Goal: Find contact information: Find contact information

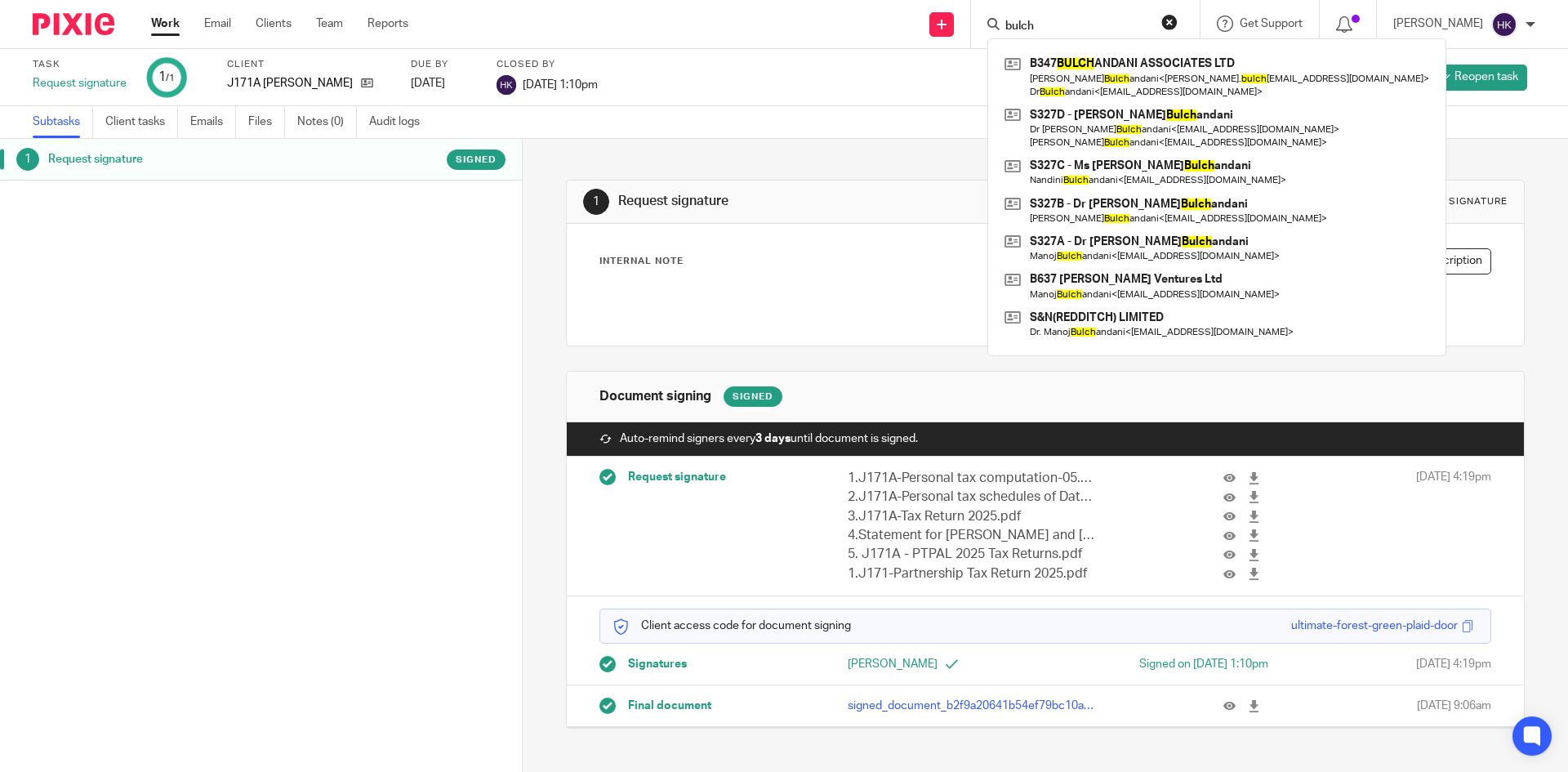
drag, startPoint x: 1098, startPoint y: 27, endPoint x: 961, endPoint y: 38, distance: 137.4
click at [961, 38] on div "Send new email Create task Add client Request signature bulch B347 BULCH ANDANI…" at bounding box center [1000, 24] width 1135 height 48
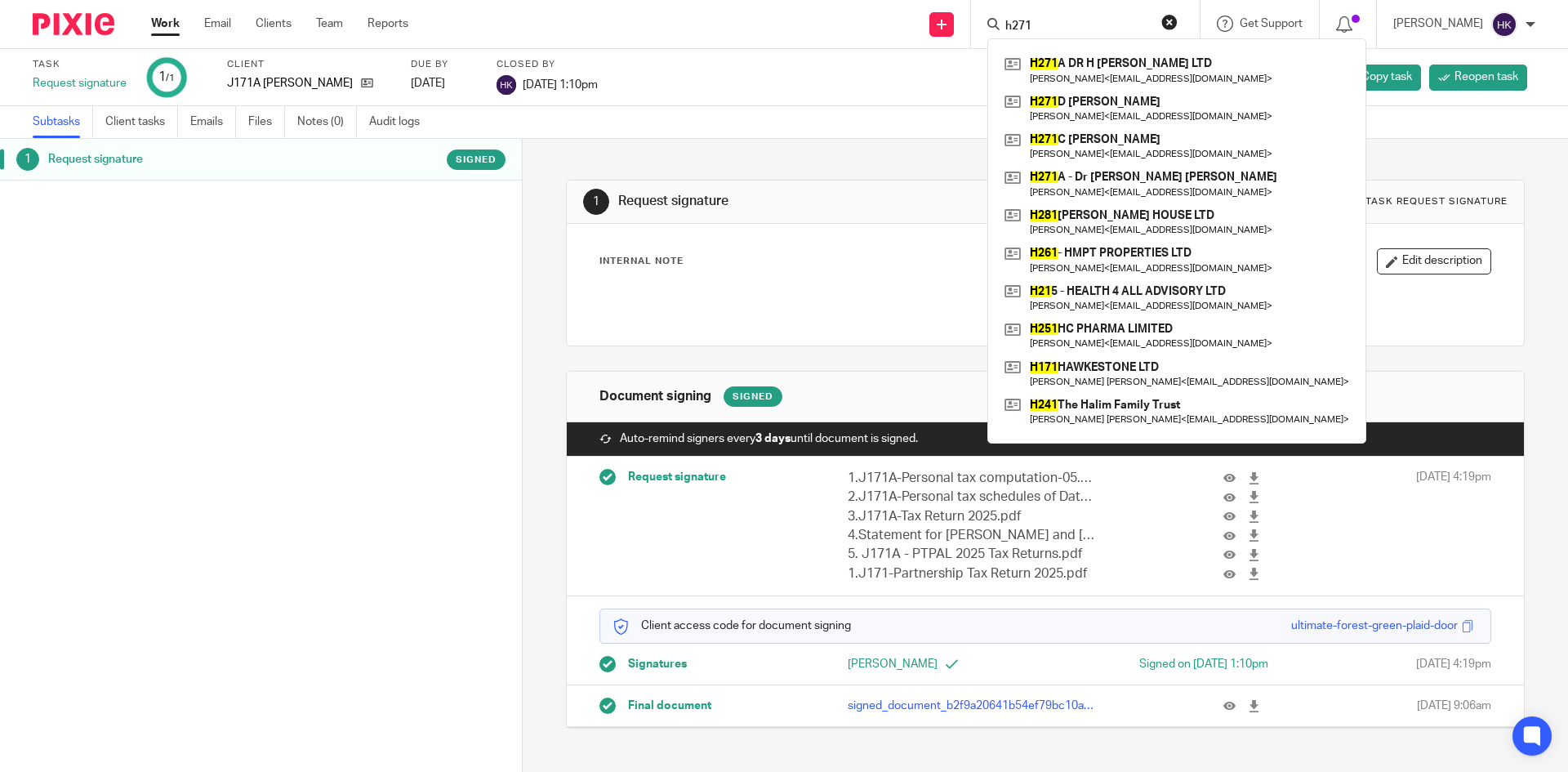
type input "h271"
drag, startPoint x: 1083, startPoint y: 23, endPoint x: 974, endPoint y: 32, distance: 109.4
click at [974, 32] on div "Send new email Create task Add client Request signature h271 H271 A DR H MALLYA…" at bounding box center [1000, 24] width 1135 height 48
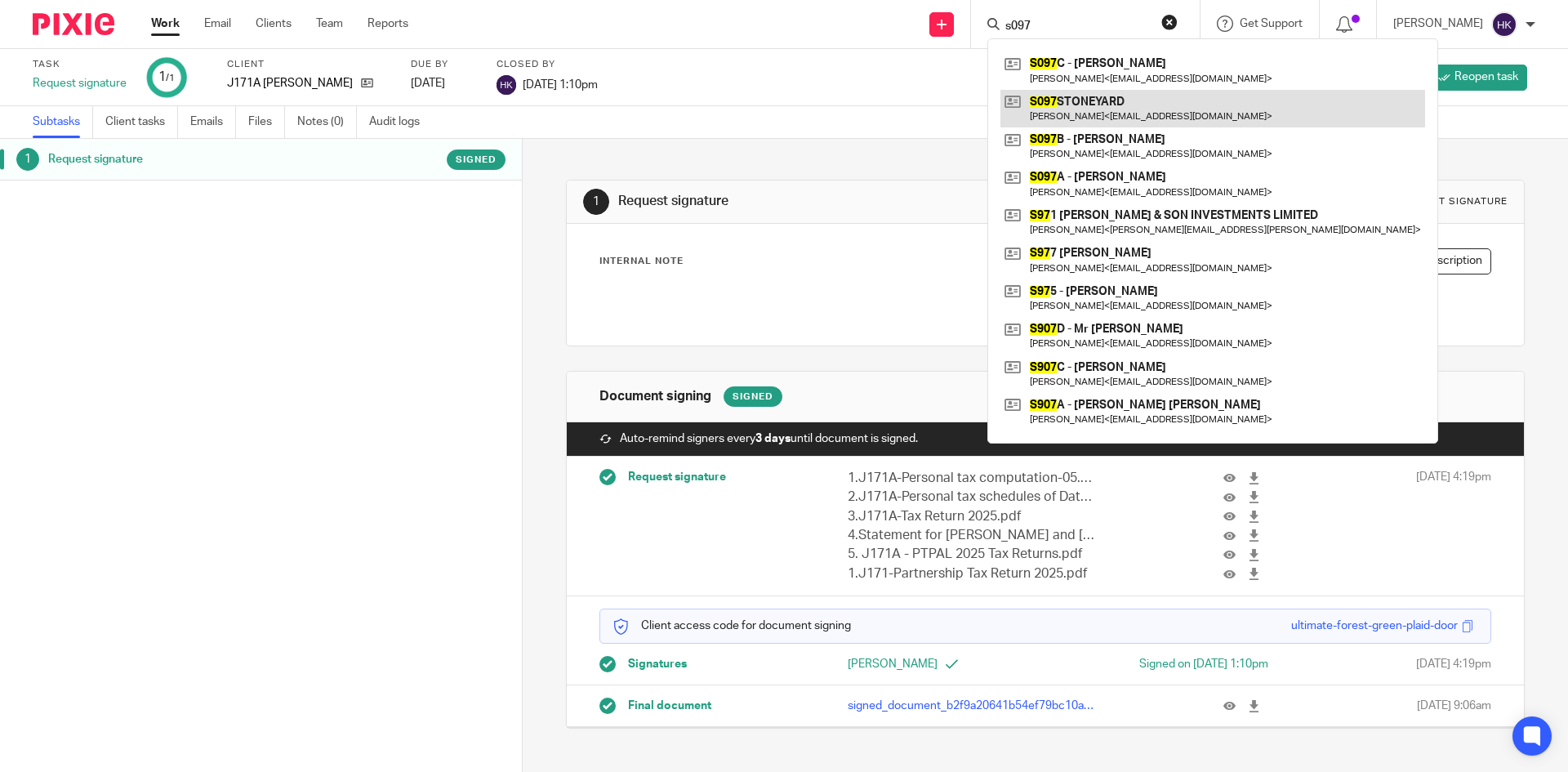
type input "s097"
drag, startPoint x: 1075, startPoint y: 113, endPoint x: 1066, endPoint y: 114, distance: 9.1
click at [1075, 113] on link at bounding box center [1213, 108] width 424 height 38
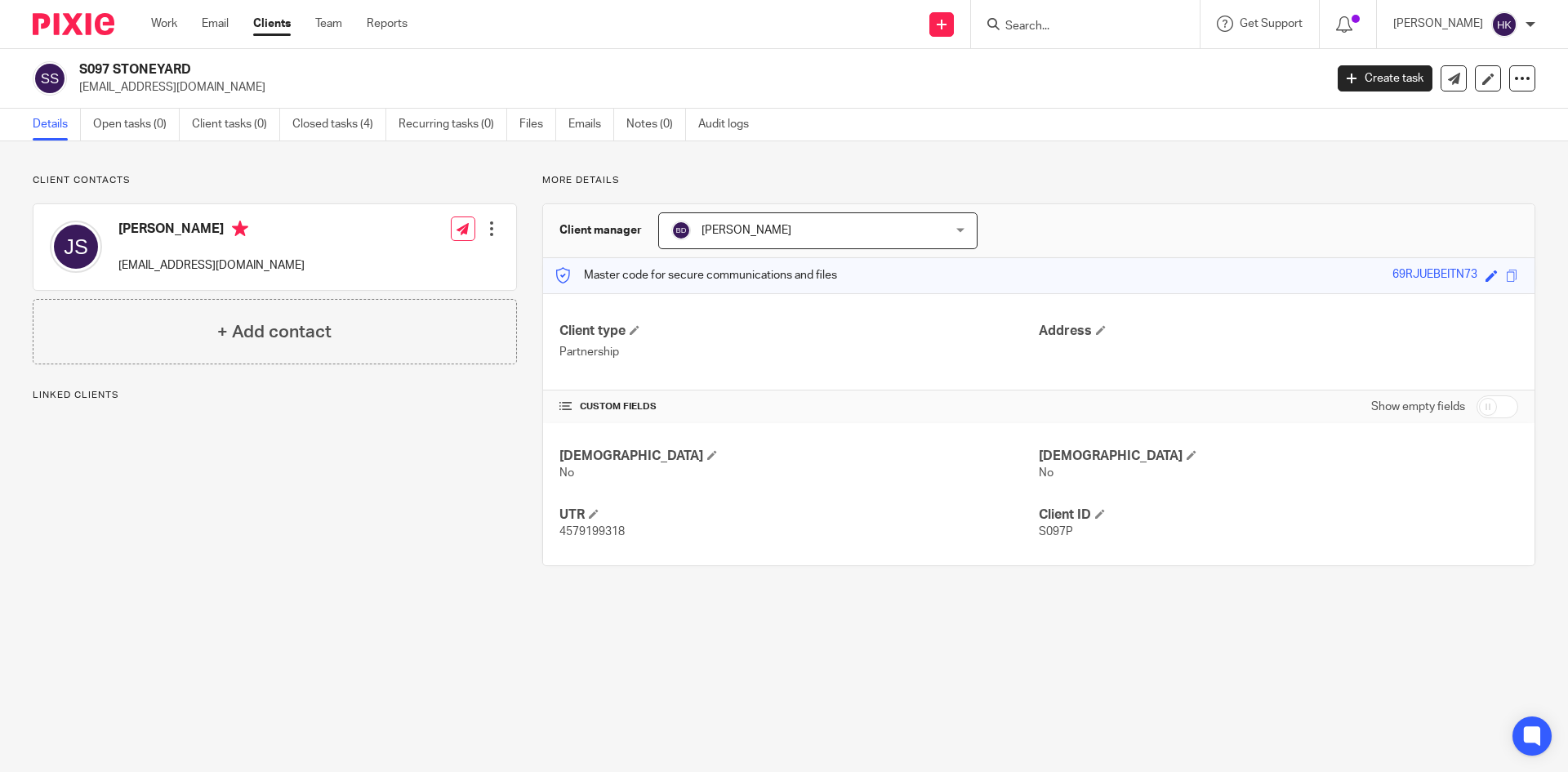
drag, startPoint x: 76, startPoint y: 94, endPoint x: 199, endPoint y: 99, distance: 123.1
click at [199, 99] on div "S097 STONEYARD [EMAIL_ADDRESS][DOMAIN_NAME] Create task Update from Companies H…" at bounding box center [784, 79] width 1568 height 60
copy p "[EMAIL_ADDRESS][DOMAIN_NAME]"
